Goal: Task Accomplishment & Management: Manage account settings

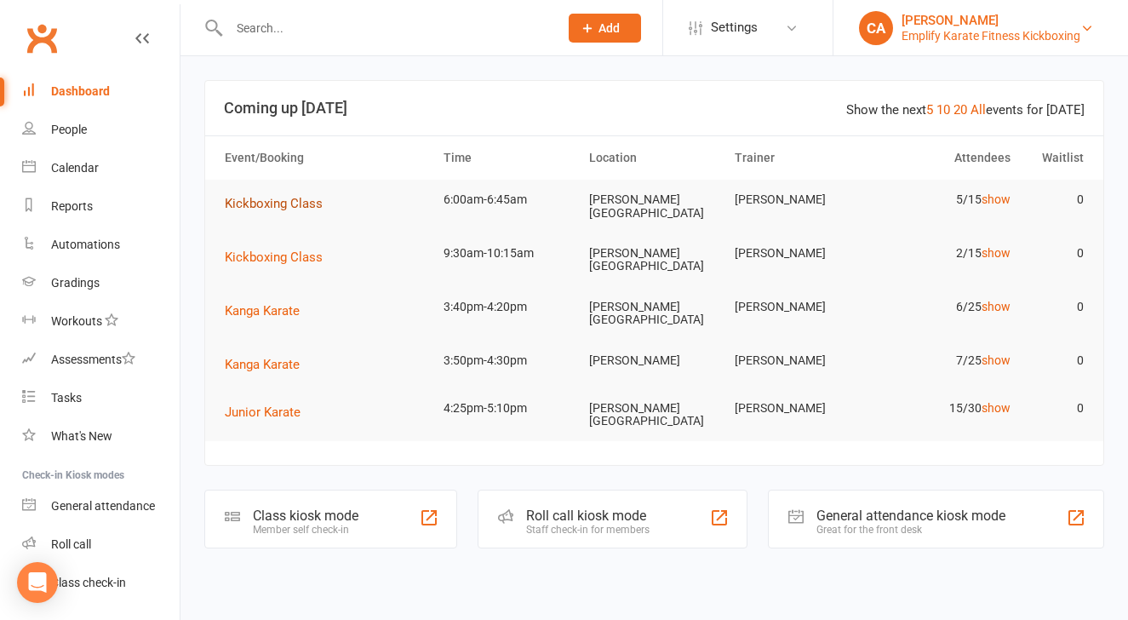
click at [288, 206] on span "Kickboxing Class" at bounding box center [274, 203] width 98 height 15
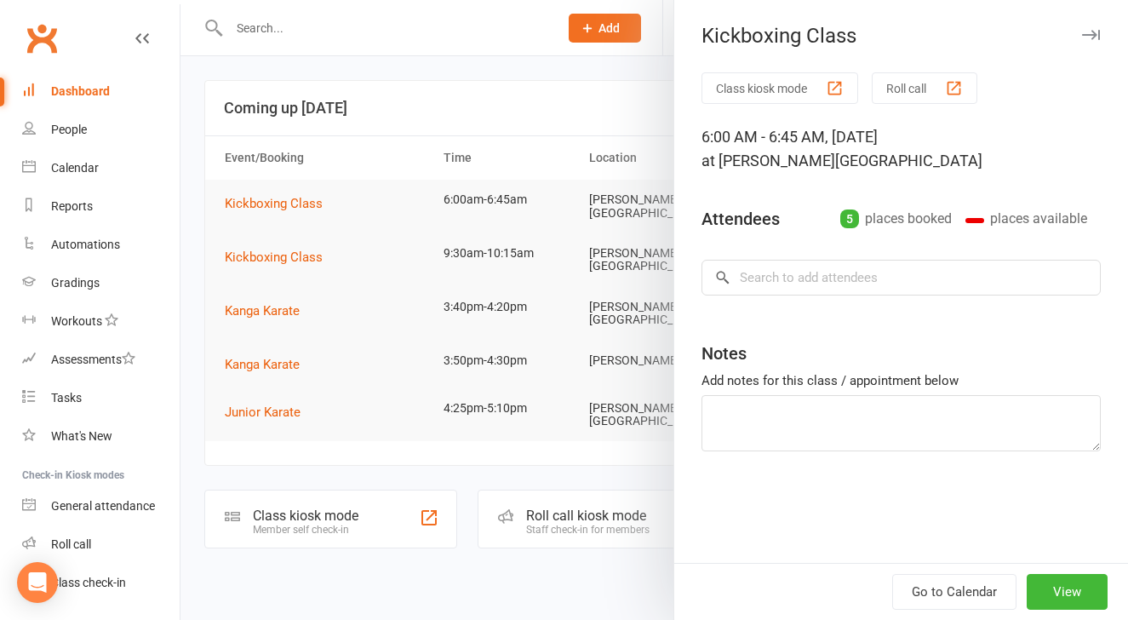
type textarea "[PERSON_NAME] 1st class needs gloves"
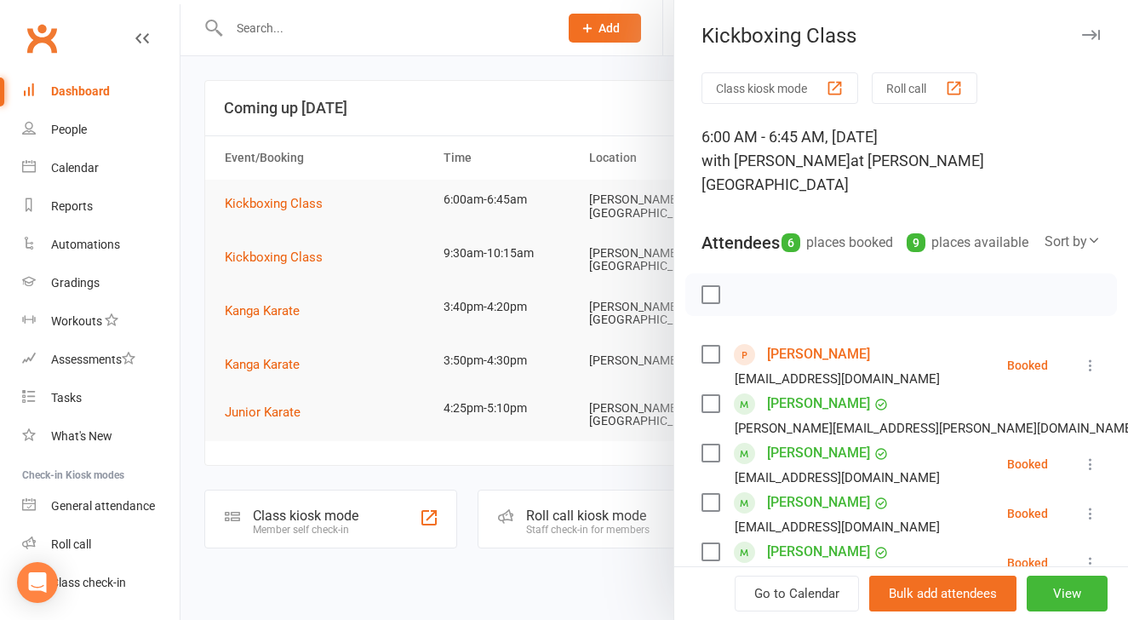
click at [706, 356] on label at bounding box center [709, 354] width 17 height 17
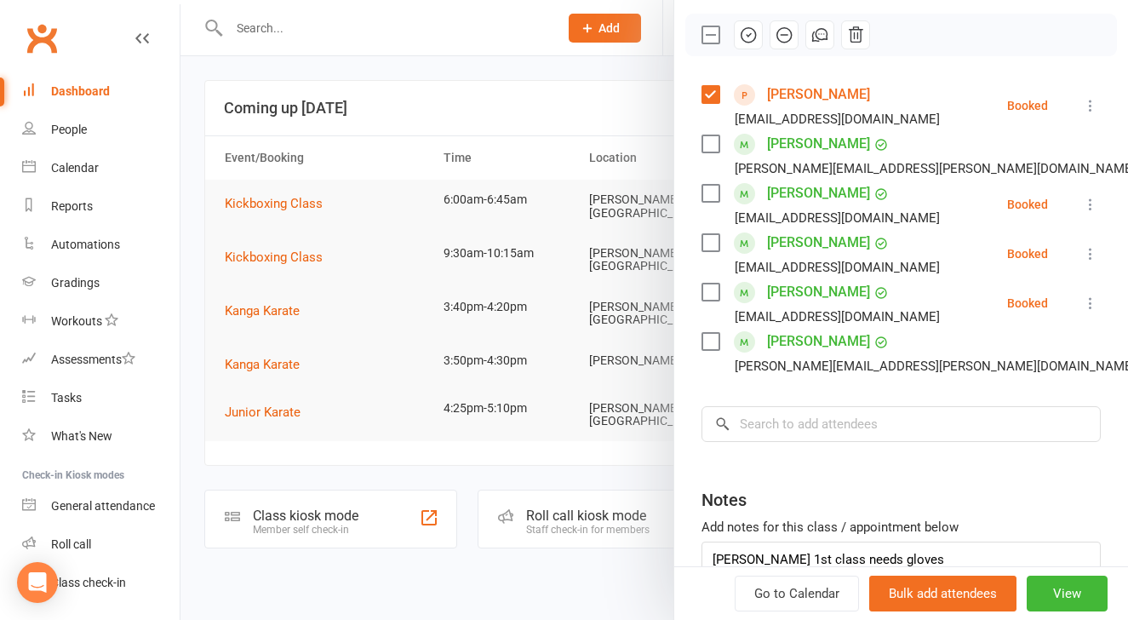
scroll to position [257, 0]
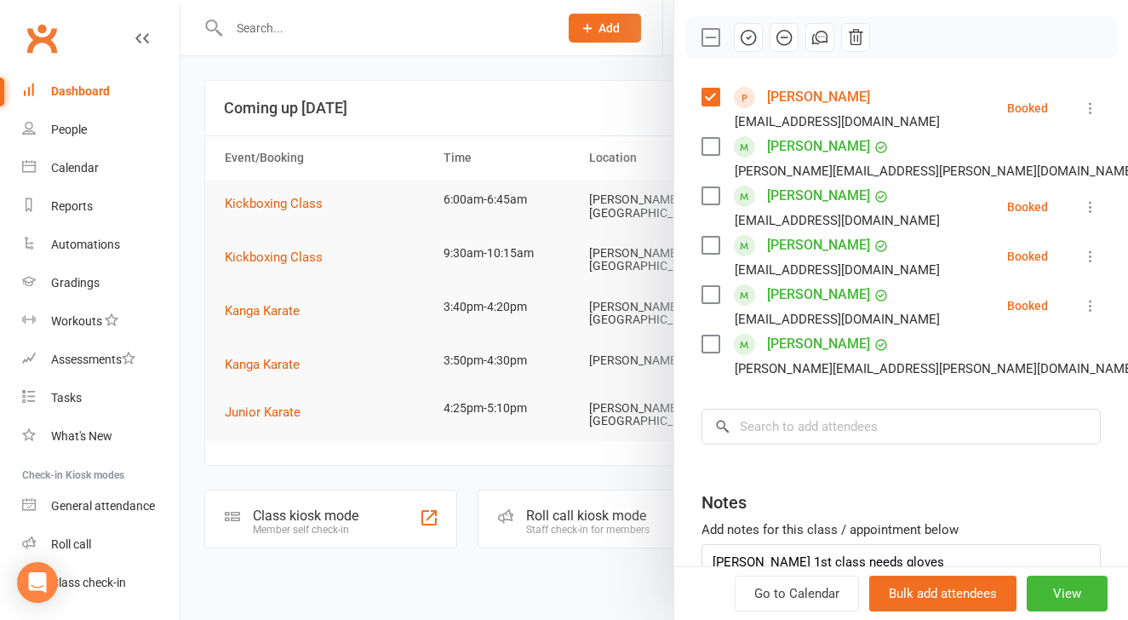
click at [705, 244] on label at bounding box center [709, 245] width 17 height 17
click at [705, 187] on label at bounding box center [709, 195] width 17 height 17
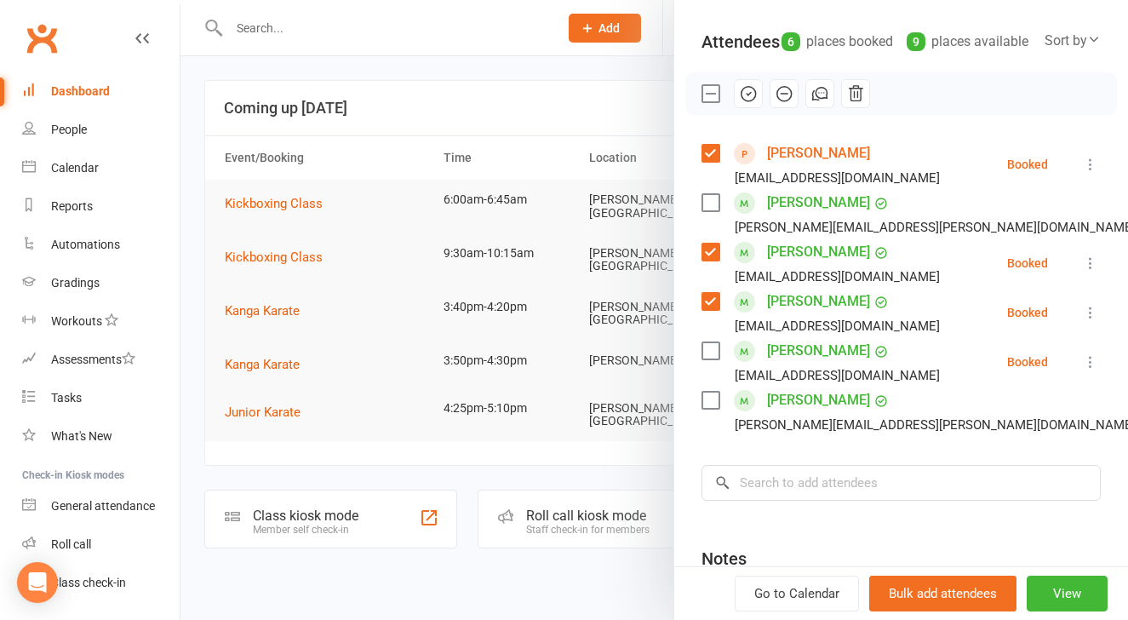
scroll to position [183, 0]
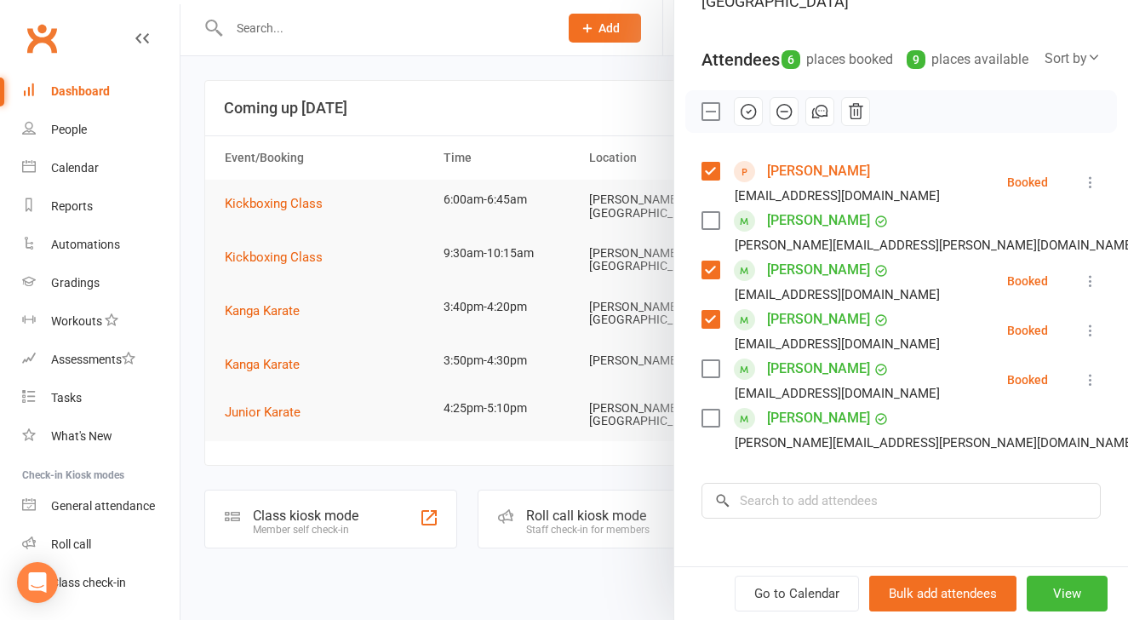
click at [739, 106] on icon "button" at bounding box center [748, 111] width 19 height 19
click at [741, 108] on icon "button" at bounding box center [748, 112] width 14 height 14
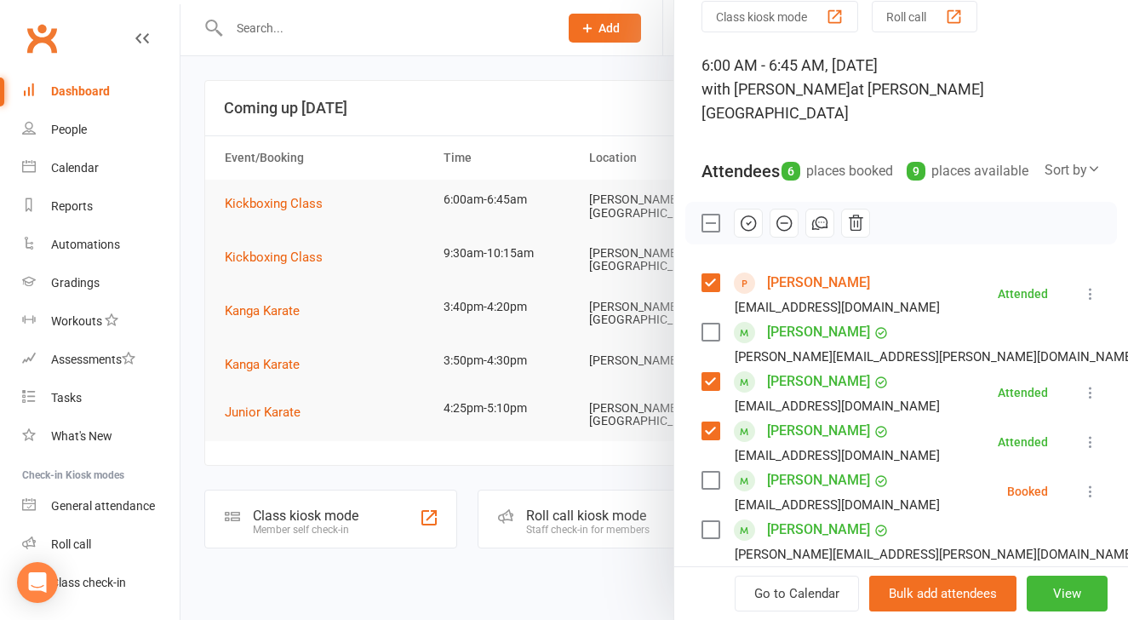
scroll to position [72, 0]
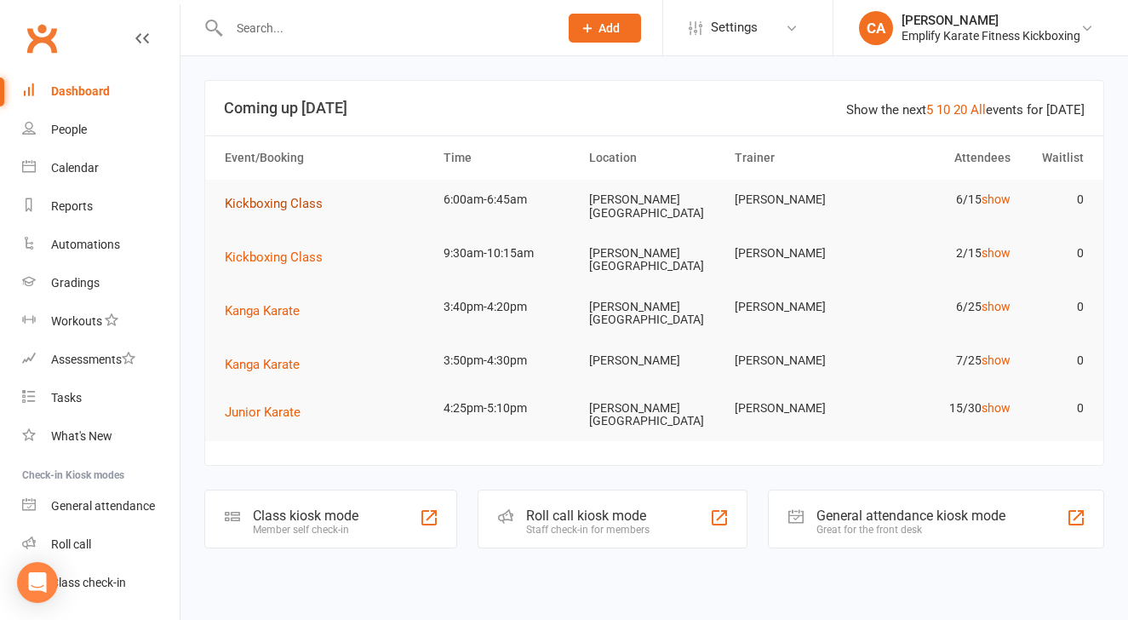
click at [277, 206] on span "Kickboxing Class" at bounding box center [274, 203] width 98 height 15
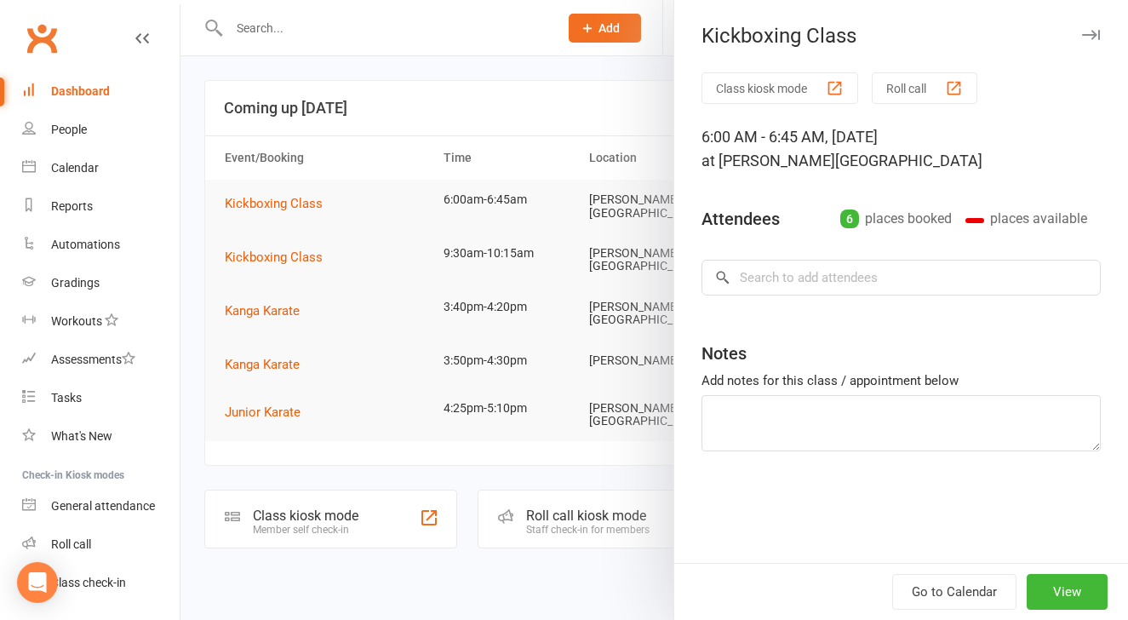
type textarea "[PERSON_NAME] 1st class needs gloves"
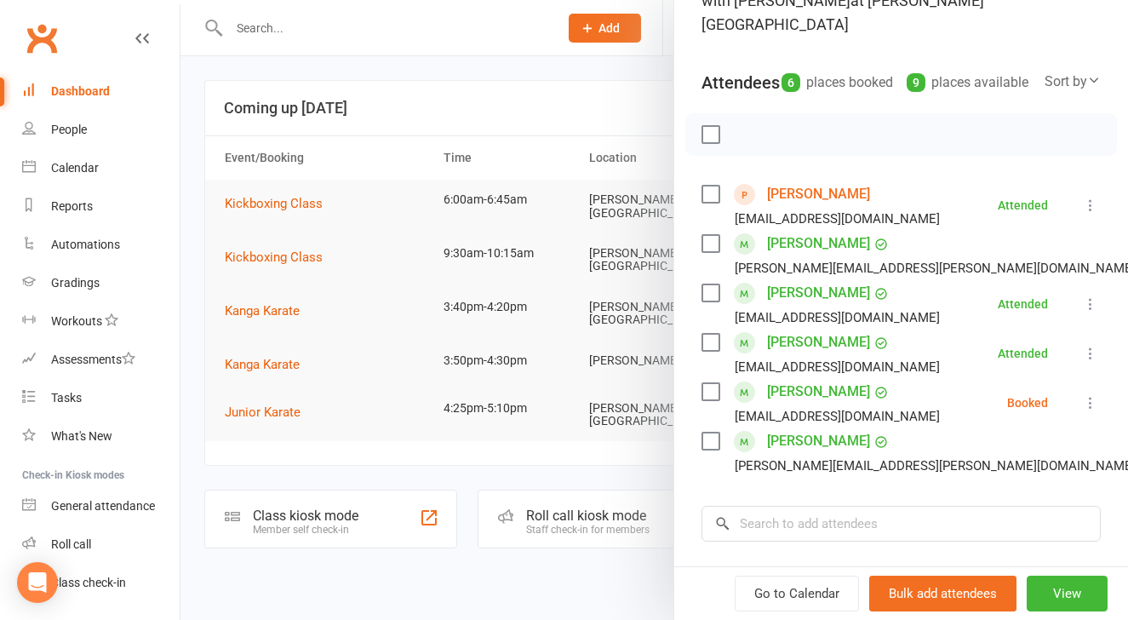
scroll to position [161, 0]
click at [707, 241] on label at bounding box center [709, 242] width 17 height 17
click at [747, 129] on icon "button" at bounding box center [748, 133] width 19 height 19
click at [705, 187] on label at bounding box center [709, 193] width 17 height 17
click at [708, 286] on label at bounding box center [709, 291] width 17 height 17
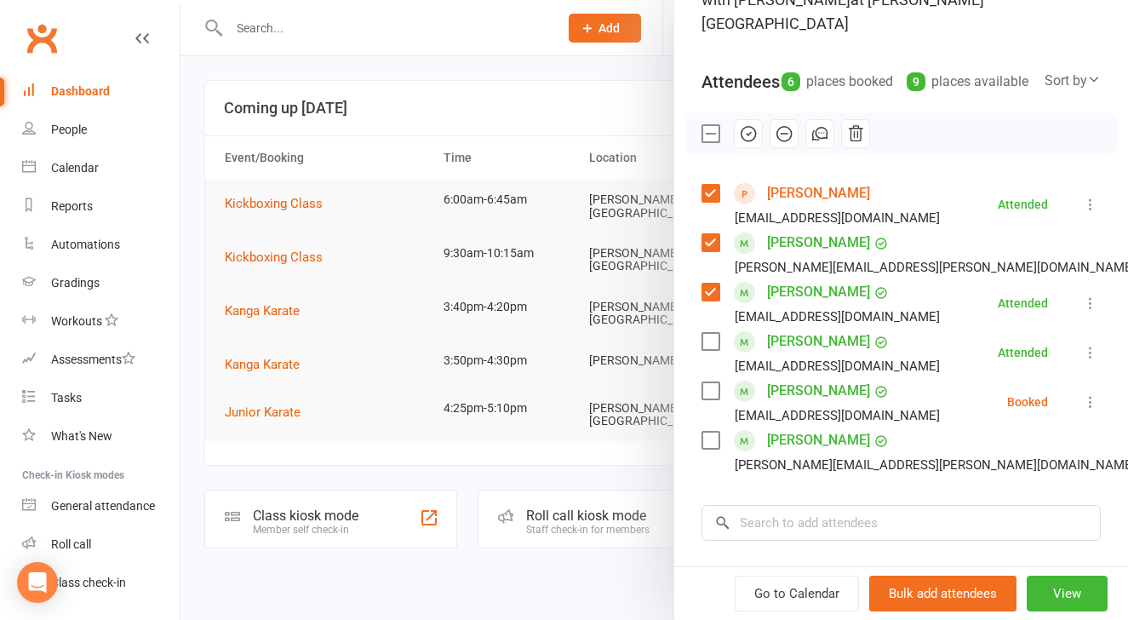
click at [709, 333] on label at bounding box center [709, 341] width 17 height 17
click at [708, 401] on div "[PERSON_NAME] [EMAIL_ADDRESS][DOMAIN_NAME]" at bounding box center [823, 401] width 245 height 49
click at [708, 382] on label at bounding box center [709, 390] width 17 height 17
click at [707, 435] on label at bounding box center [709, 439] width 17 height 17
click at [739, 134] on icon "button" at bounding box center [748, 133] width 19 height 19
